Goal: Find specific page/section: Find specific page/section

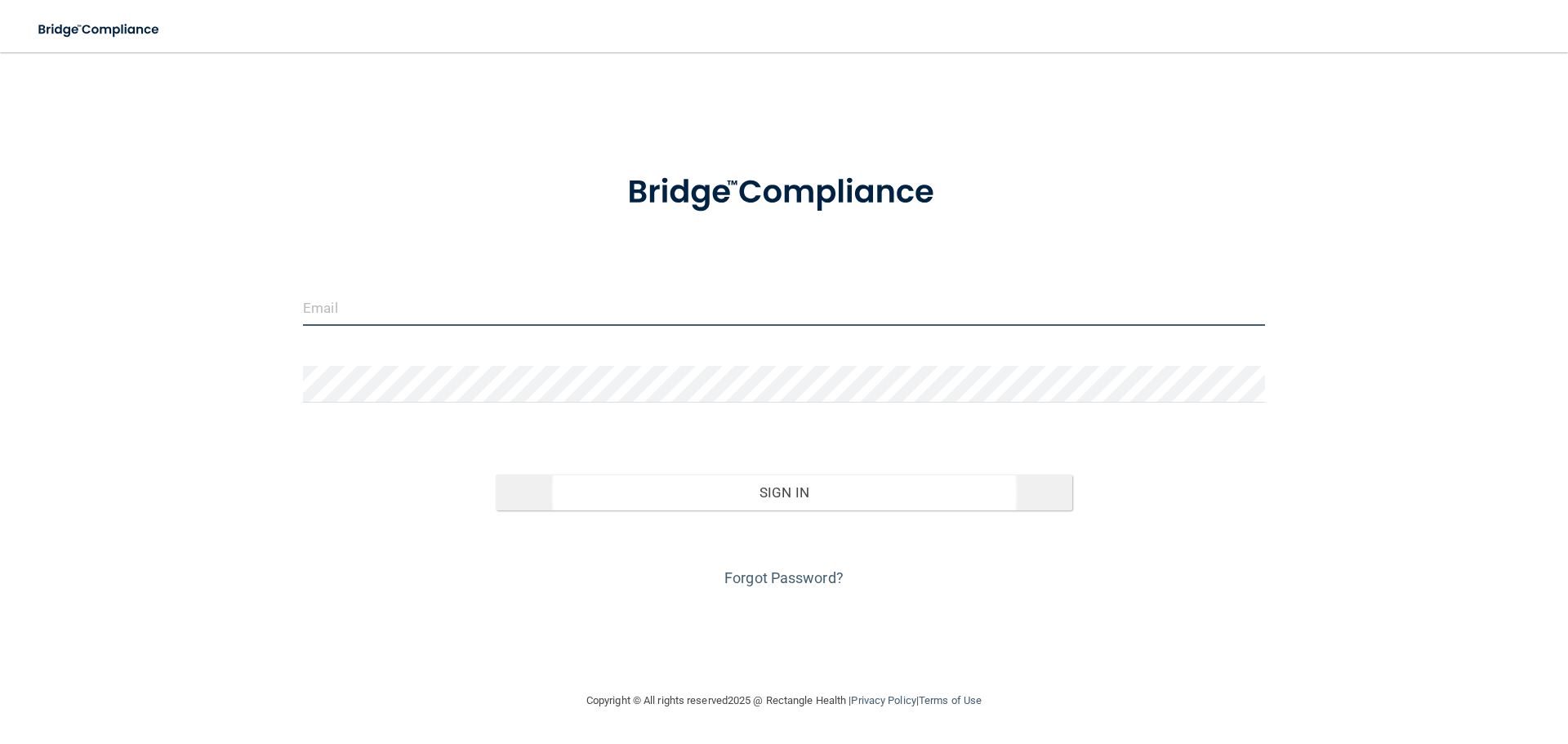
type input "[EMAIL_ADDRESS][PERSON_NAME][DOMAIN_NAME]"
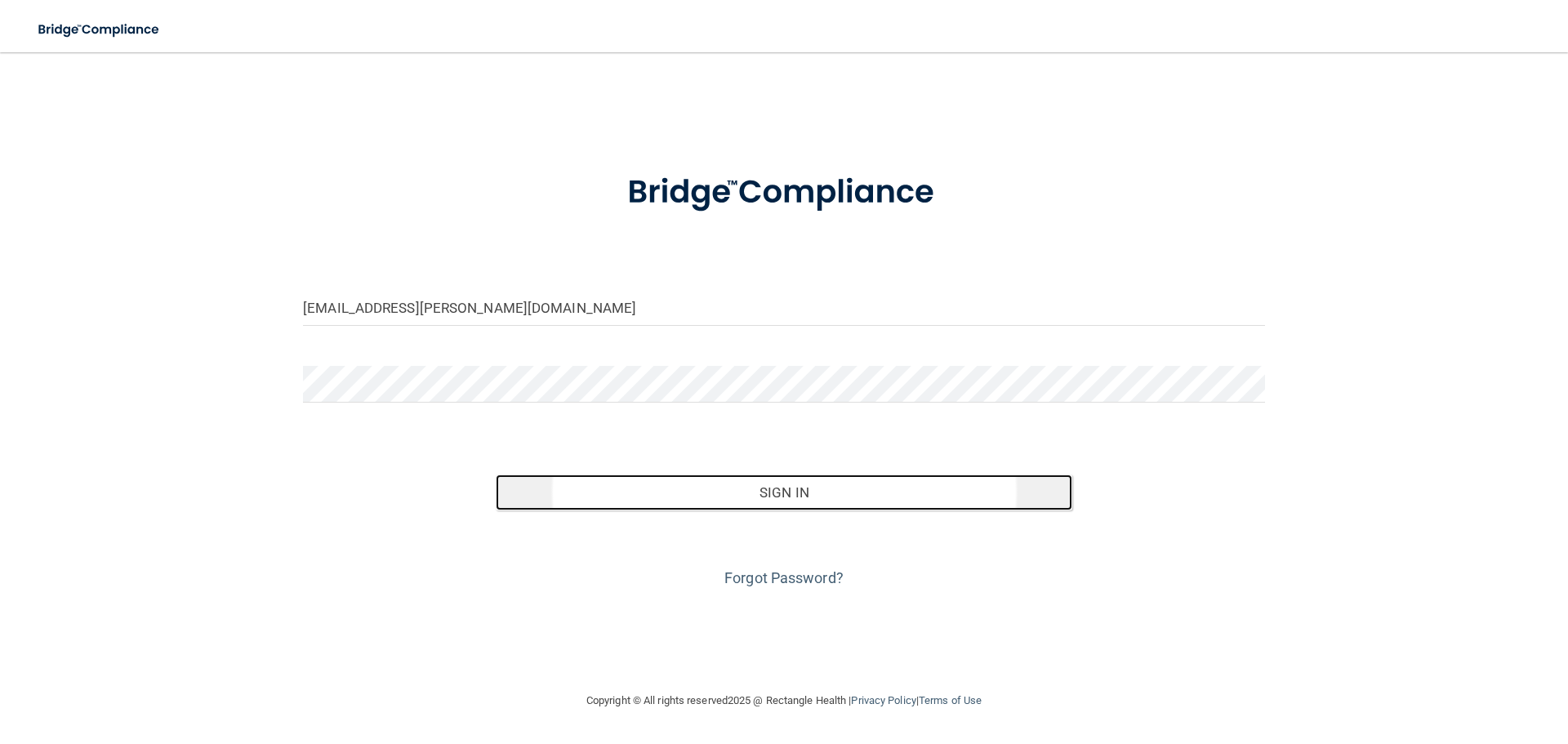
click at [795, 501] on button "Sign In" at bounding box center [784, 493] width 577 height 36
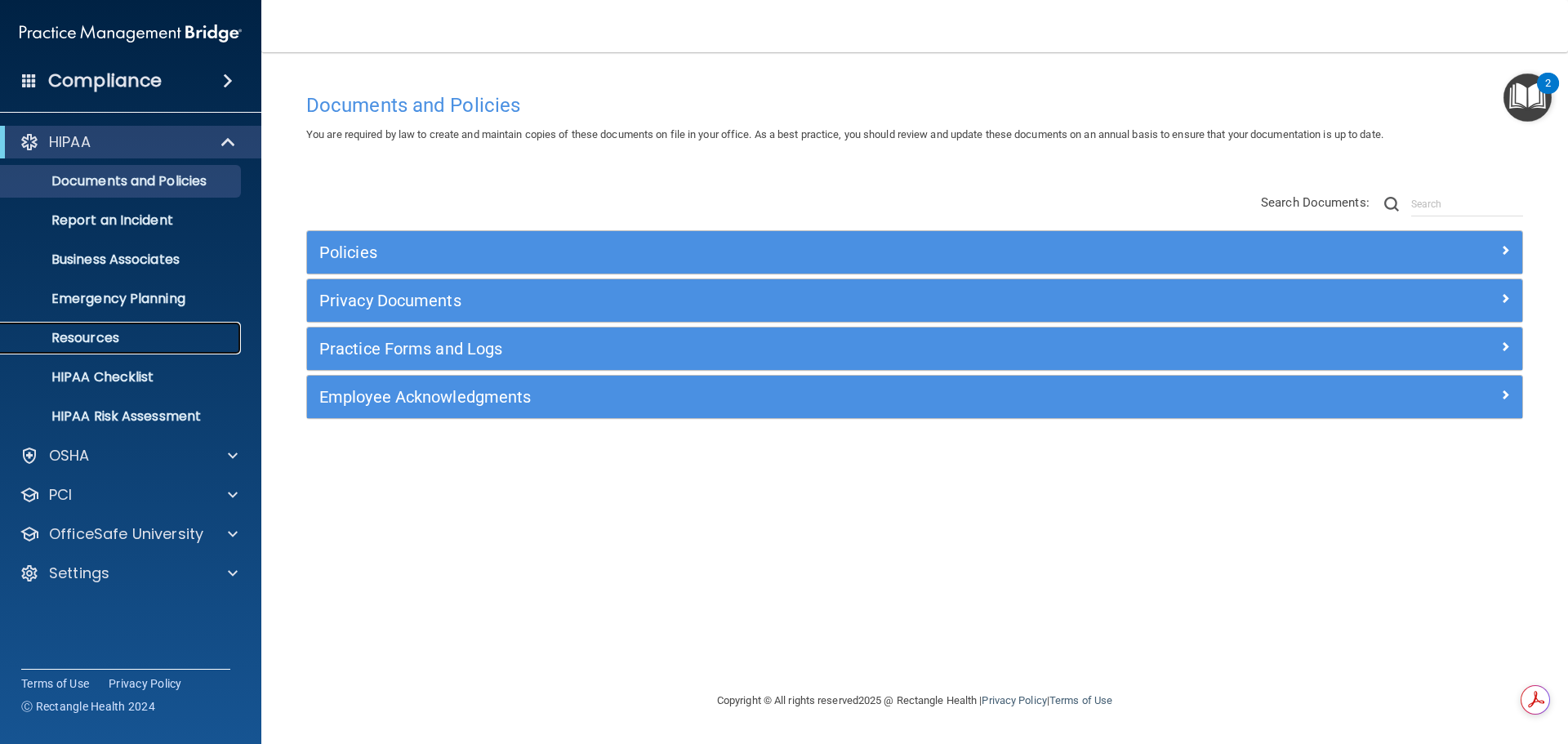
click at [109, 340] on p "Resources" at bounding box center [122, 338] width 223 height 16
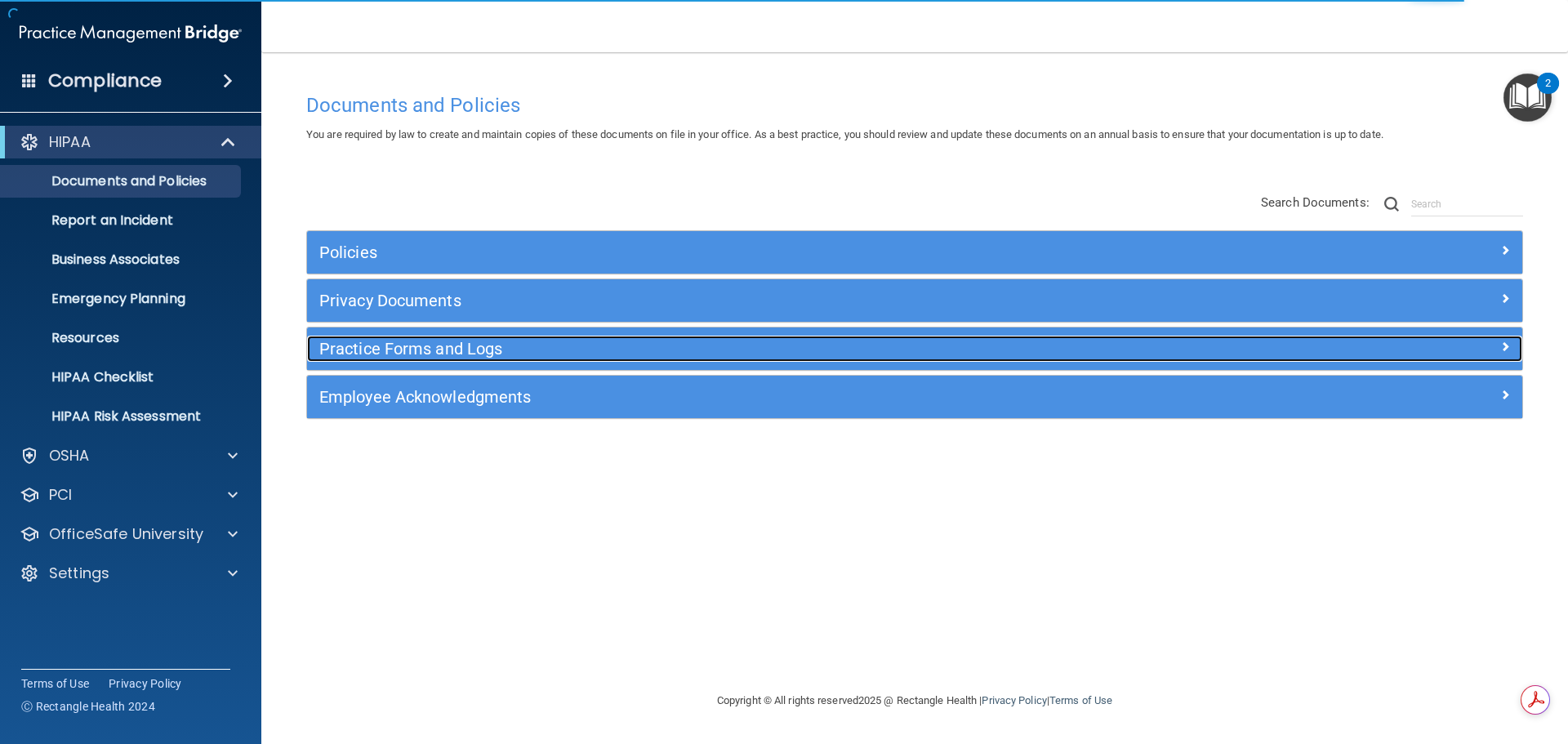
click at [615, 357] on h5 "Practice Forms and Logs" at bounding box center [763, 349] width 886 height 18
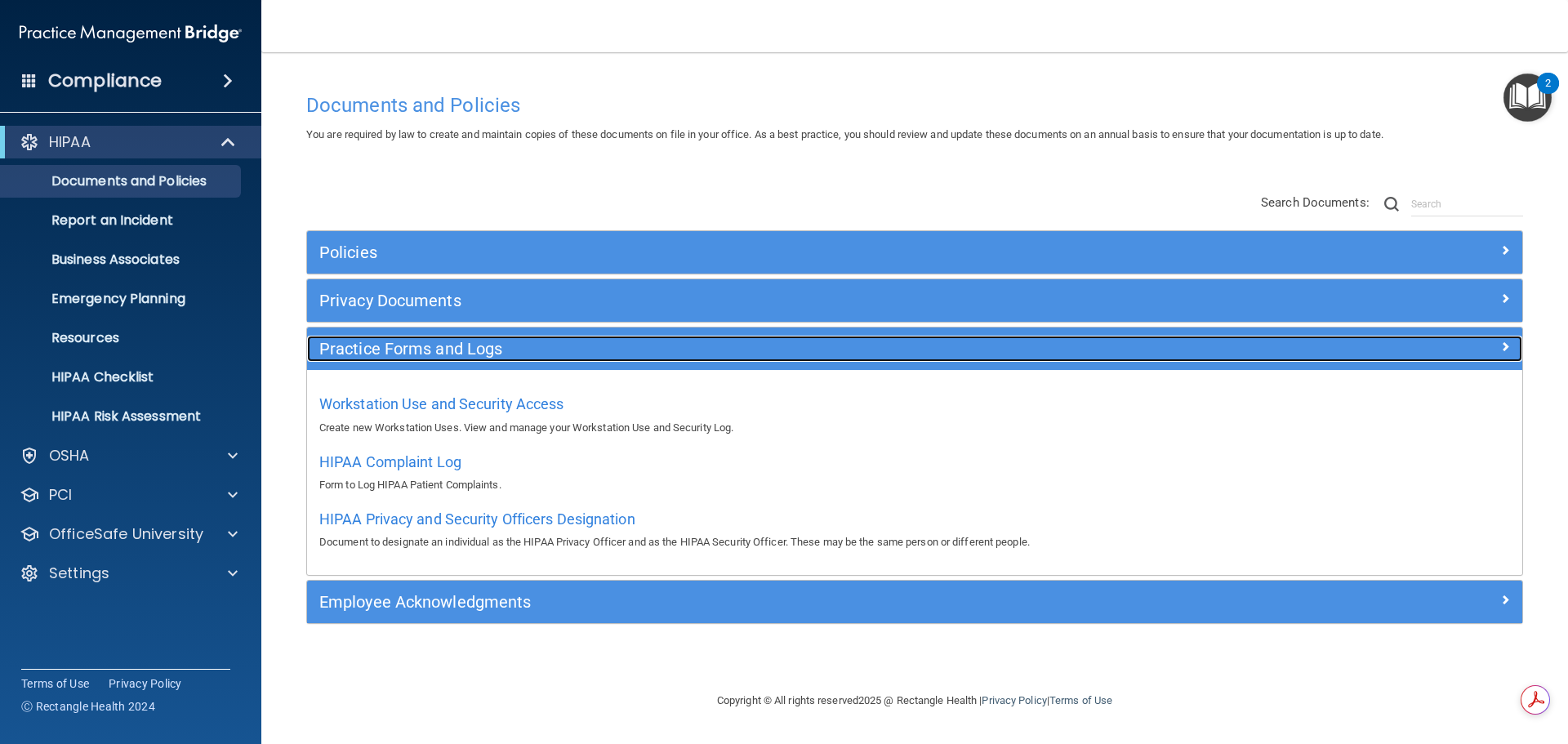
click at [615, 357] on h5 "Practice Forms and Logs" at bounding box center [763, 349] width 886 height 18
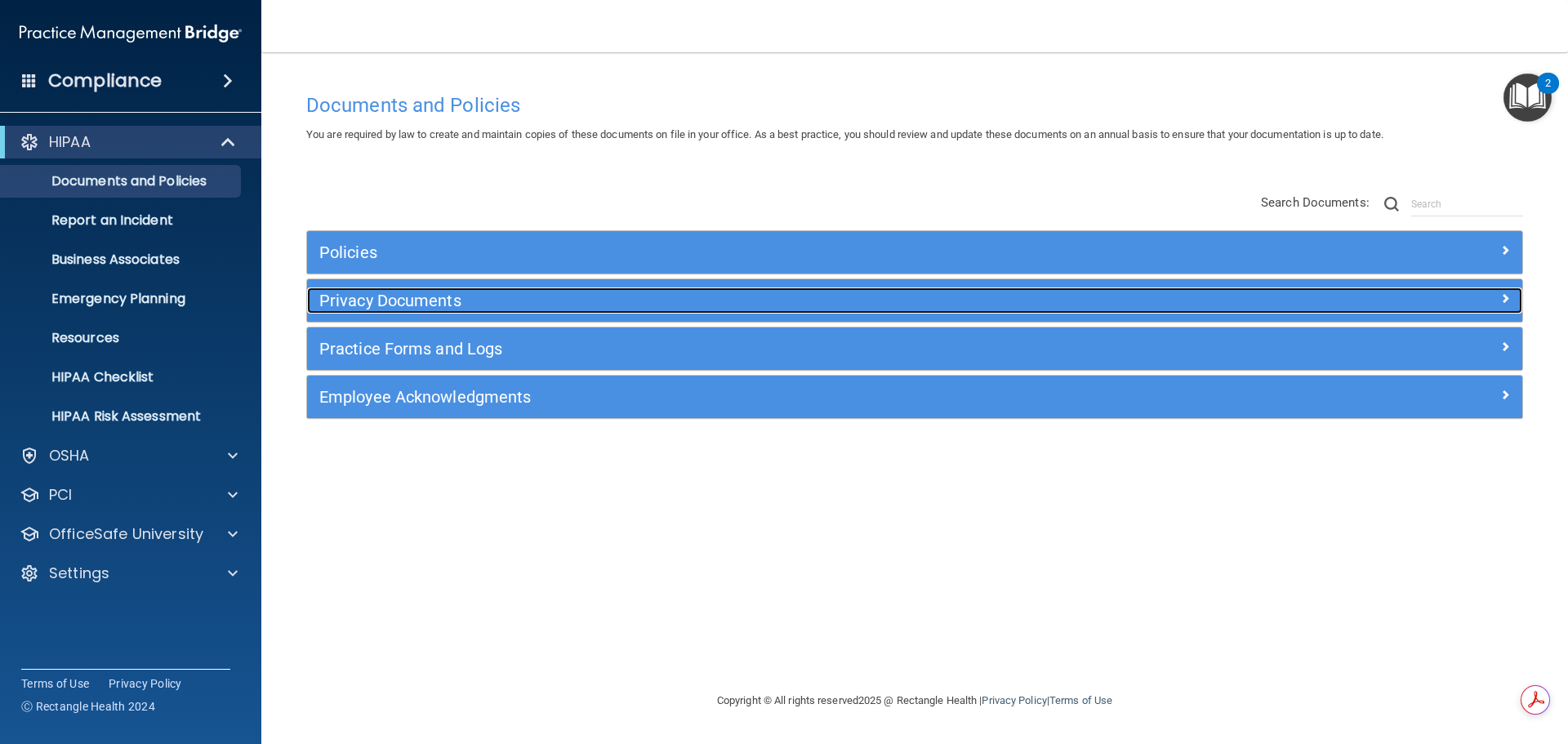
click at [482, 301] on h5 "Privacy Documents" at bounding box center [763, 301] width 886 height 18
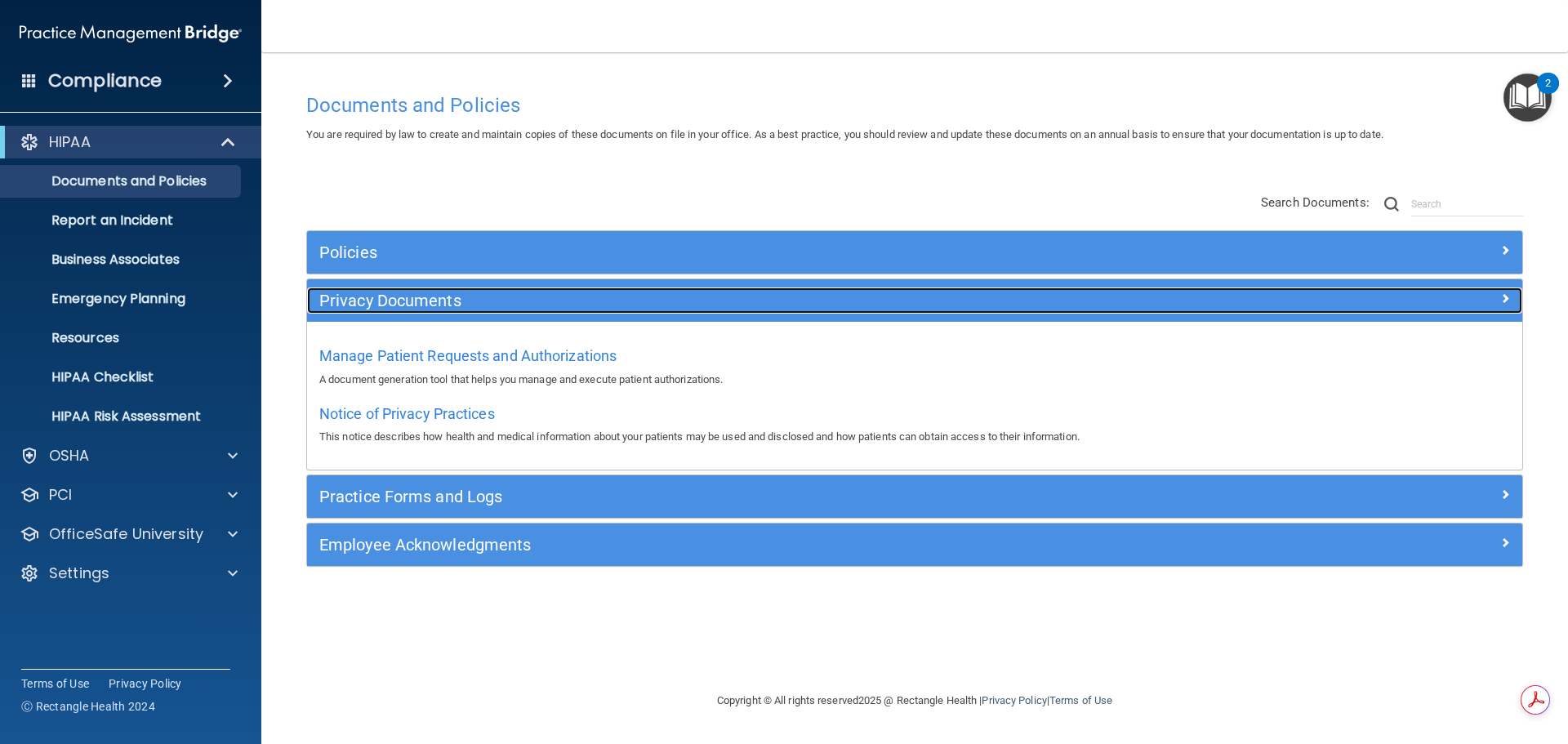
click at [482, 301] on h5 "Privacy Documents" at bounding box center [763, 301] width 886 height 18
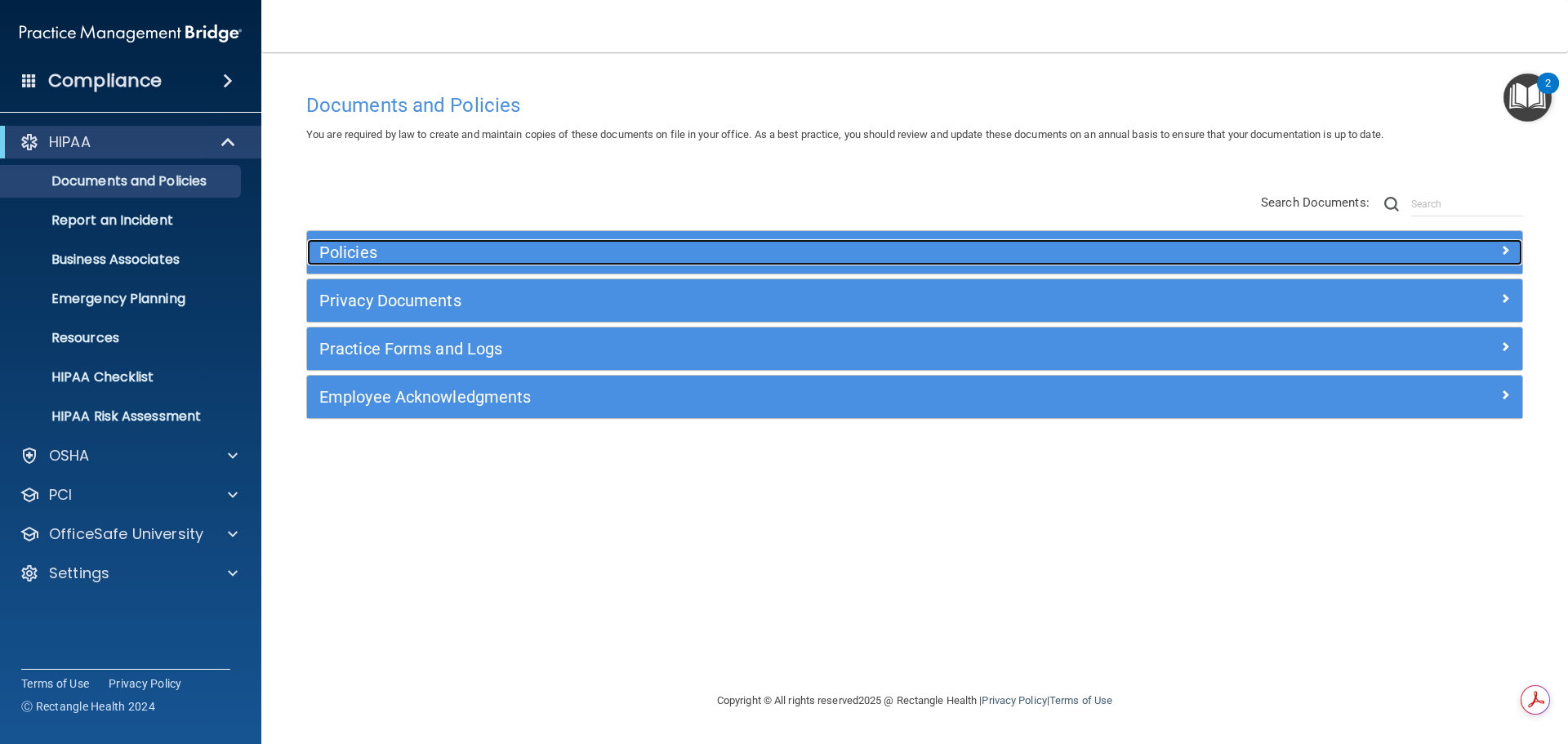
click at [505, 244] on h5 "Policies" at bounding box center [763, 252] width 886 height 18
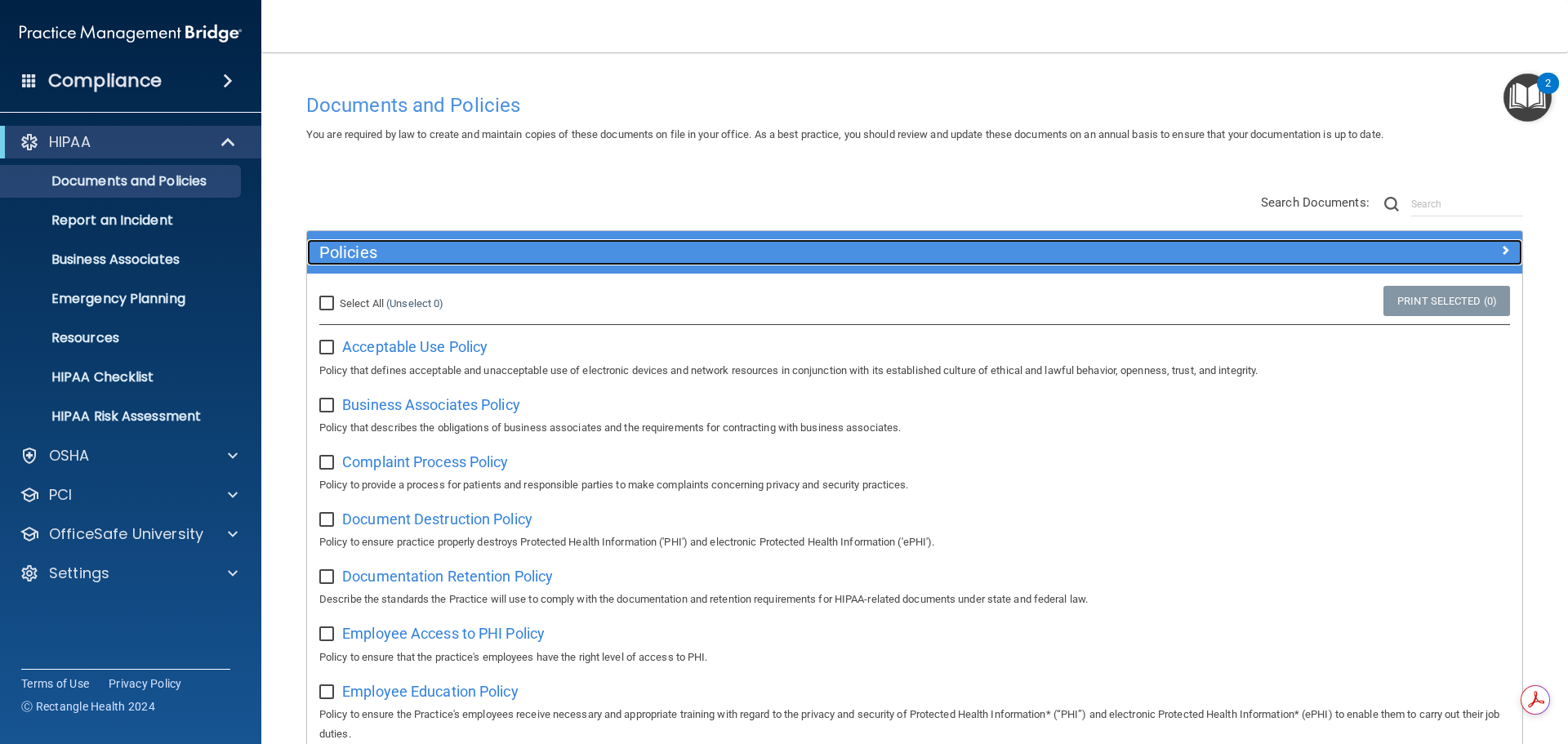
click at [505, 244] on h5 "Policies" at bounding box center [763, 252] width 886 height 18
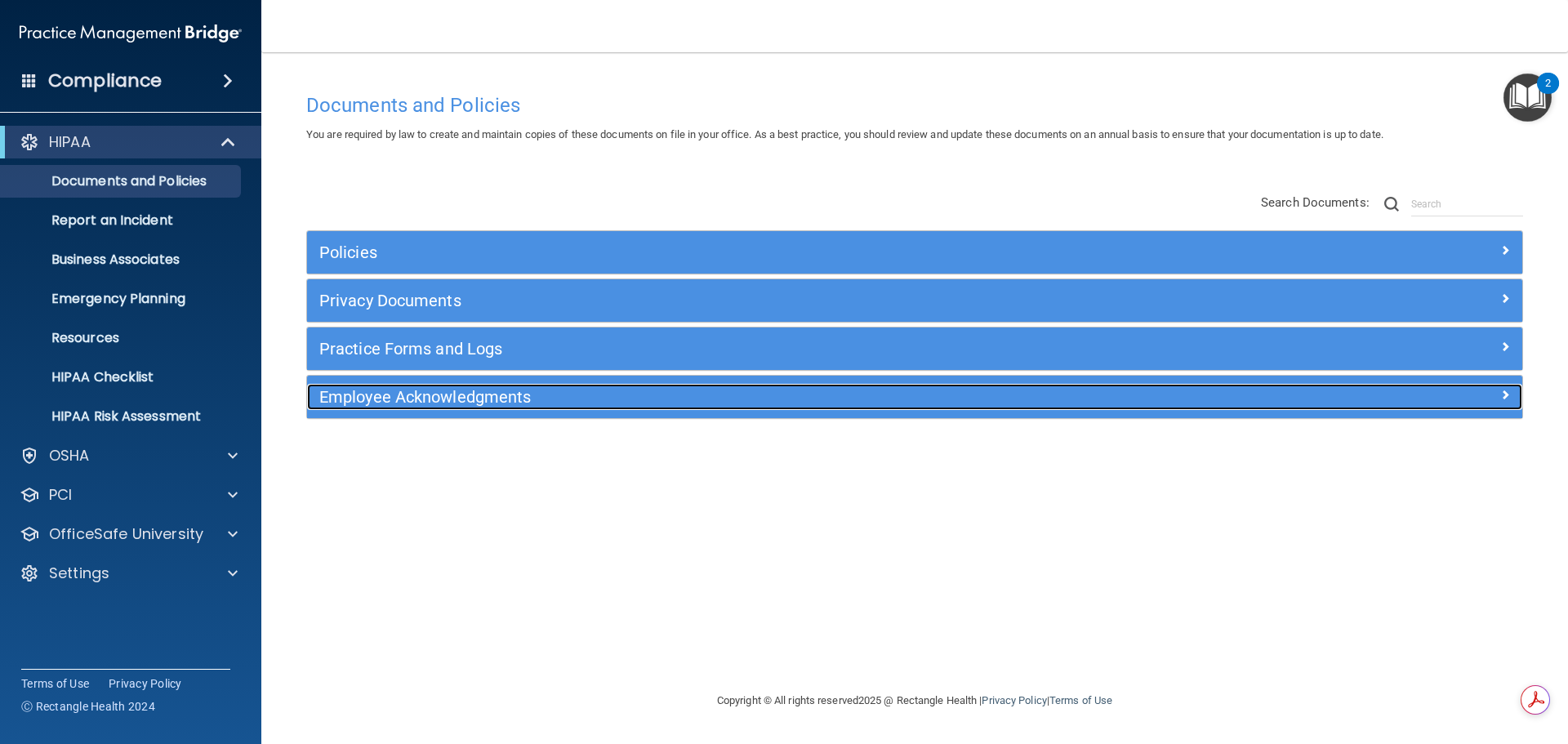
click at [509, 401] on h5 "Employee Acknowledgments" at bounding box center [763, 396] width 886 height 18
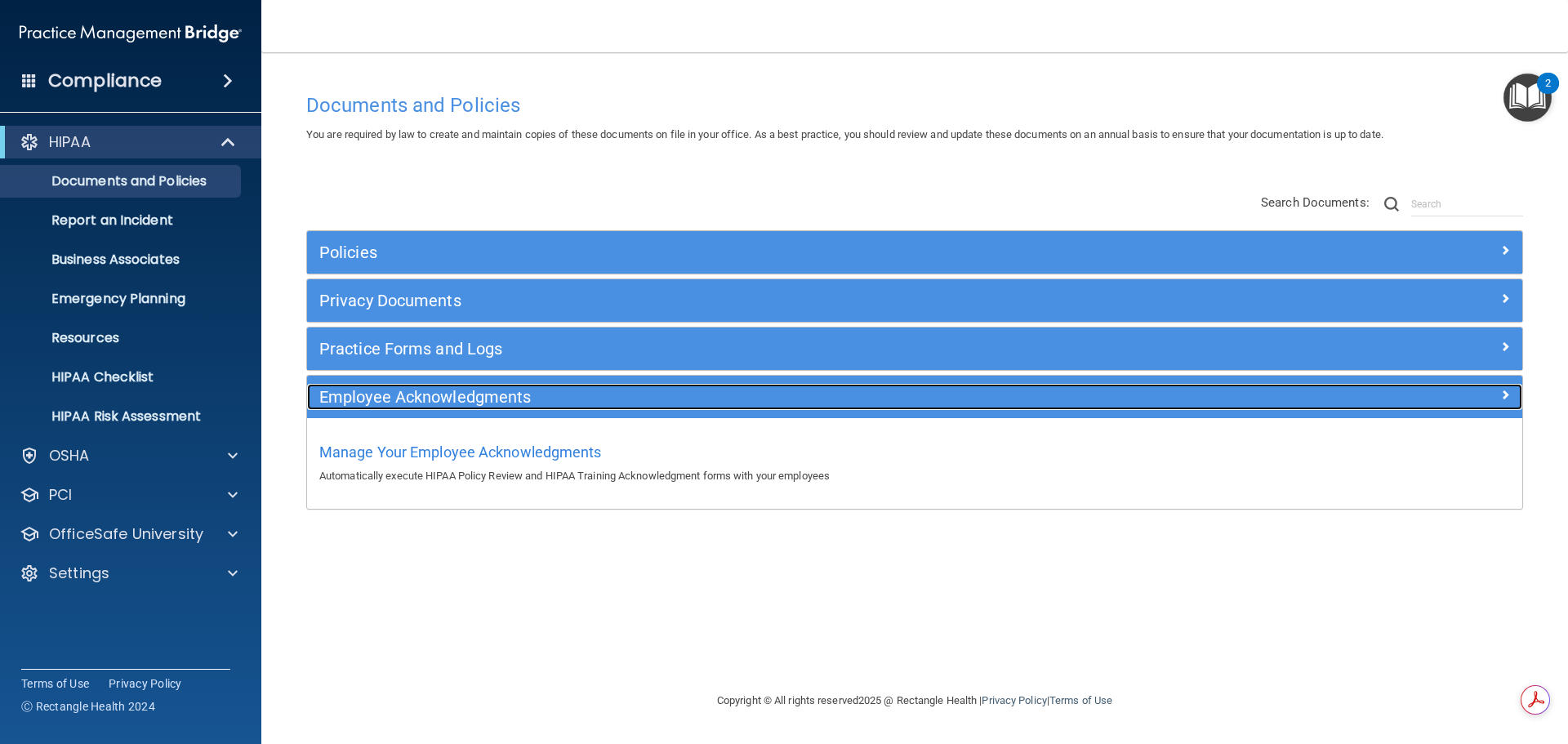
click at [509, 401] on h5 "Employee Acknowledgments" at bounding box center [763, 396] width 886 height 18
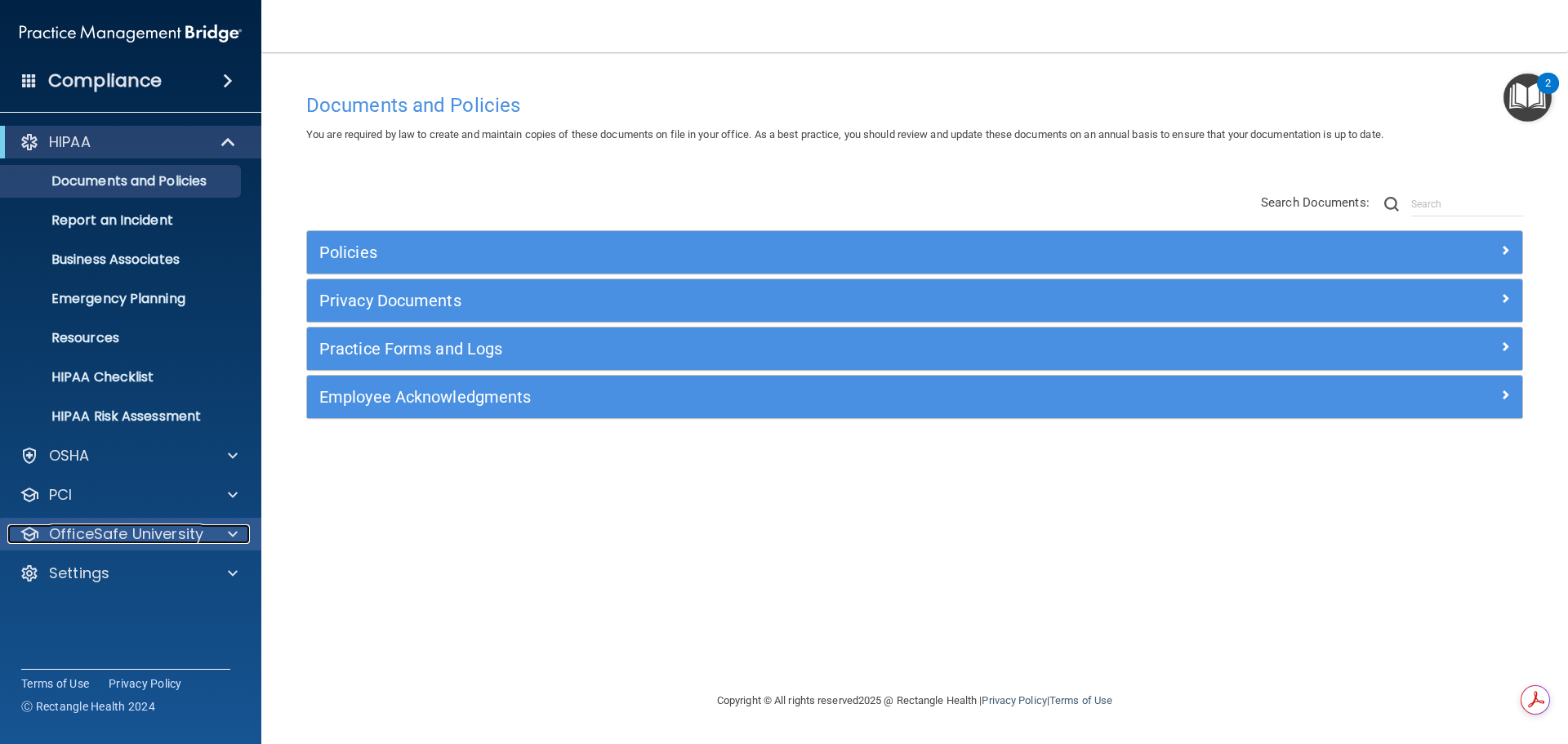
click at [131, 527] on p "OfficeSafe University" at bounding box center [125, 534] width 154 height 19
click at [140, 220] on p "Report an Incident" at bounding box center [122, 220] width 223 height 16
